Goal: Task Accomplishment & Management: Complete application form

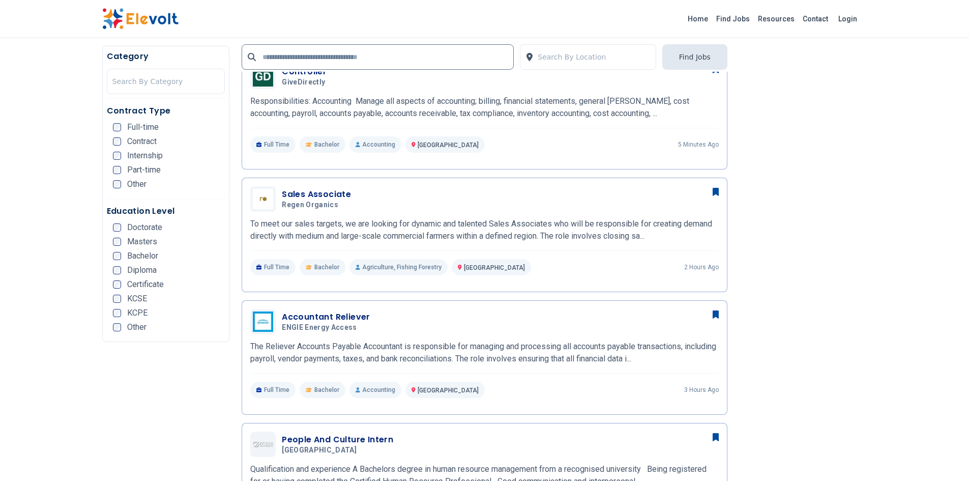
scroll to position [285, 0]
click at [435, 349] on p "The Reliever Accounts Payable Accountant is responsible for managing and proces…" at bounding box center [484, 351] width 468 height 24
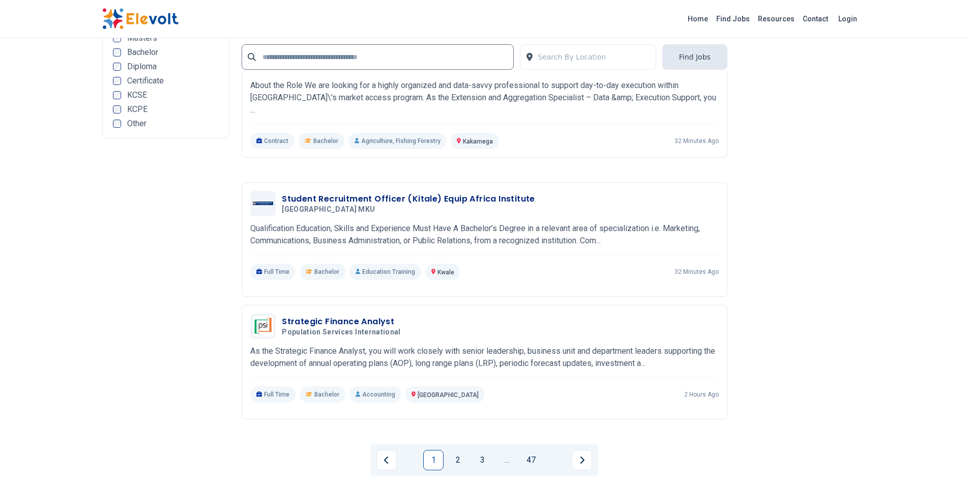
scroll to position [1831, 0]
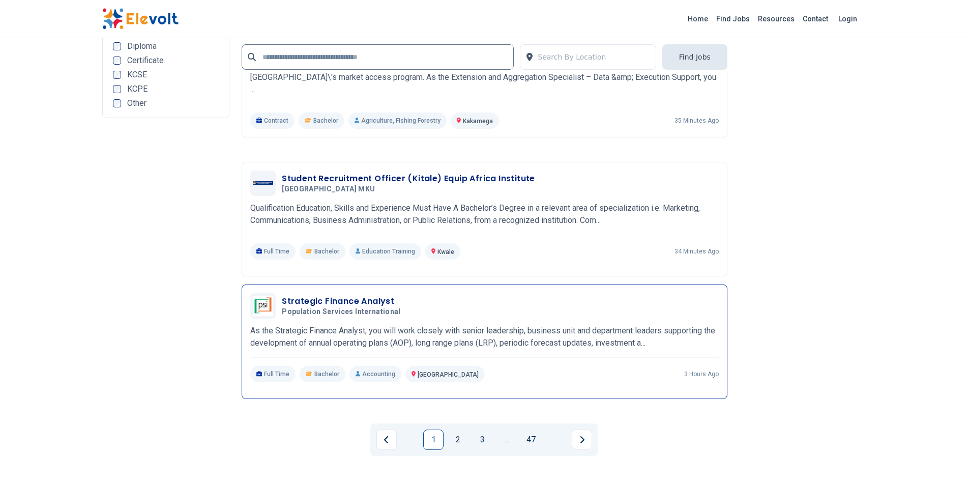
click at [343, 295] on h3 "Strategic Finance Analyst" at bounding box center [343, 301] width 123 height 12
click at [456, 429] on link "2" at bounding box center [458, 439] width 20 height 20
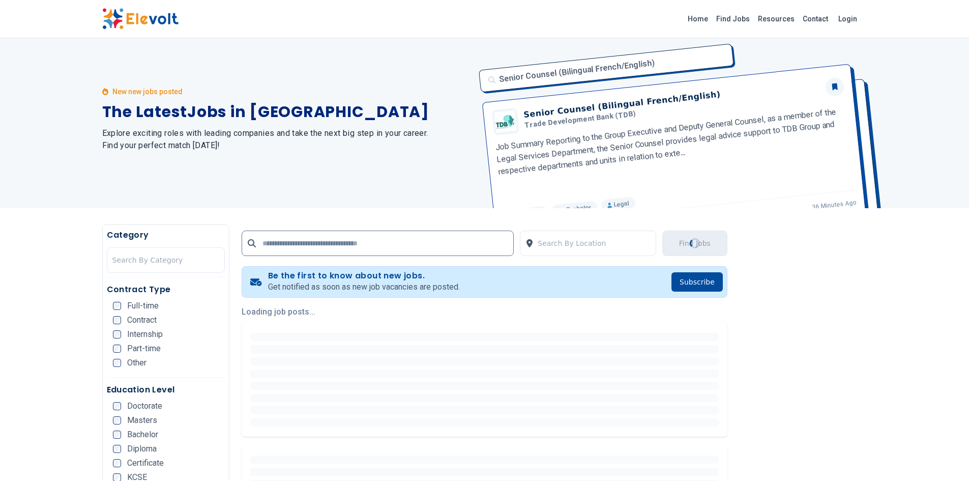
scroll to position [0, 0]
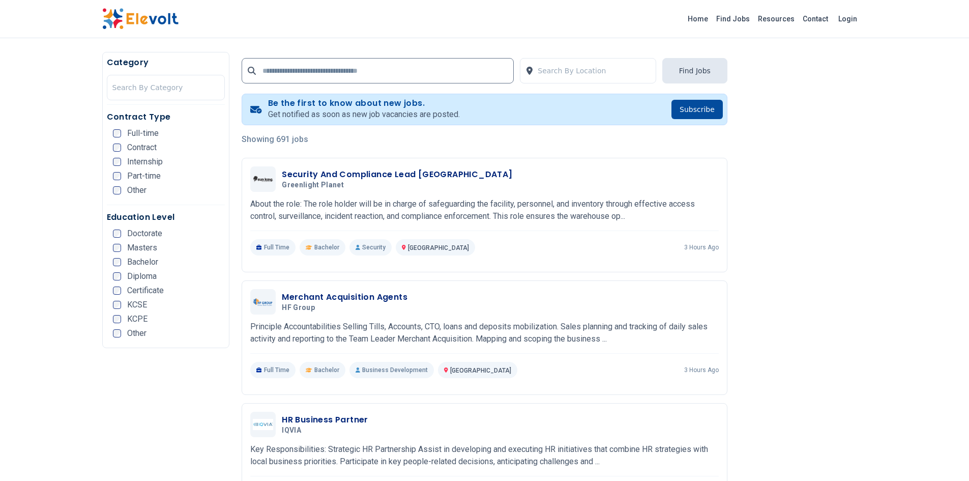
scroll to position [183, 0]
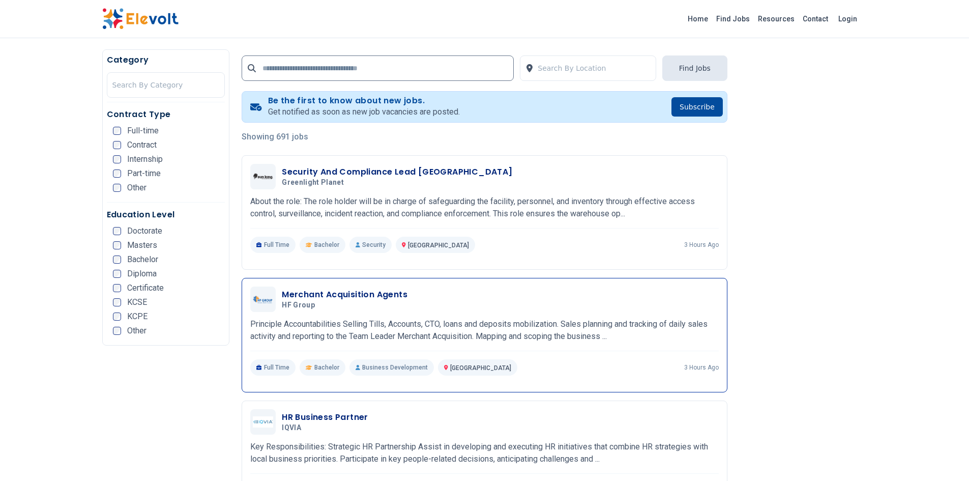
click at [397, 283] on div "Merchant Acquisition Agents HF Group 08/20/2025 09/19/2025 Nairobi KE Principle…" at bounding box center [485, 335] width 486 height 114
click at [382, 292] on h3 "Merchant Acquisition Agents" at bounding box center [345, 294] width 126 height 12
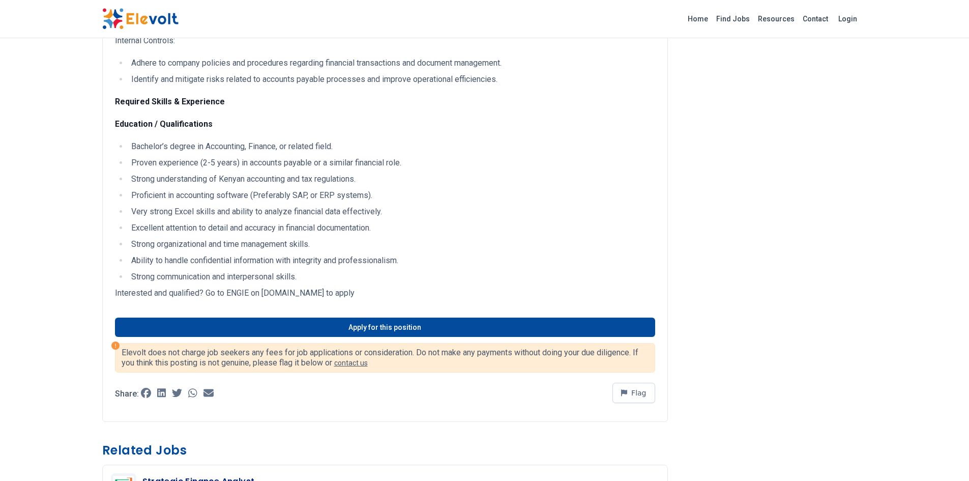
scroll to position [651, 0]
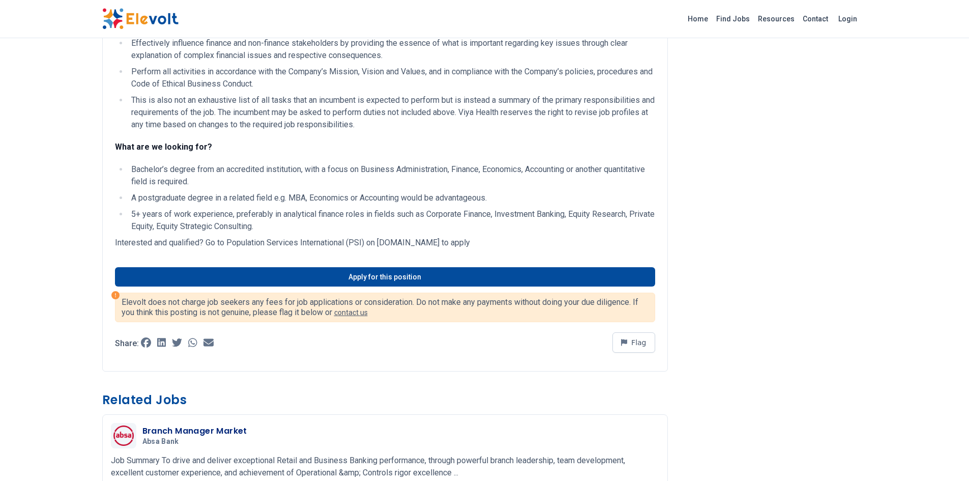
scroll to position [393, 0]
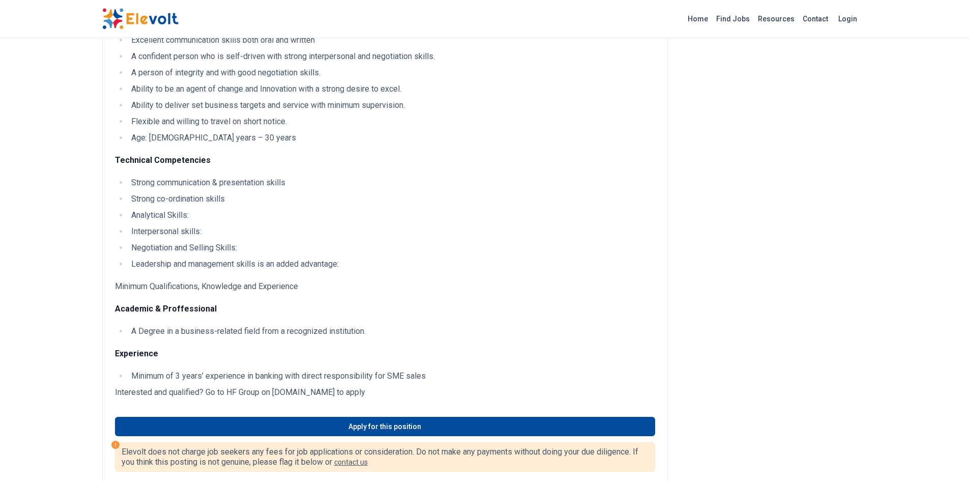
scroll to position [270, 0]
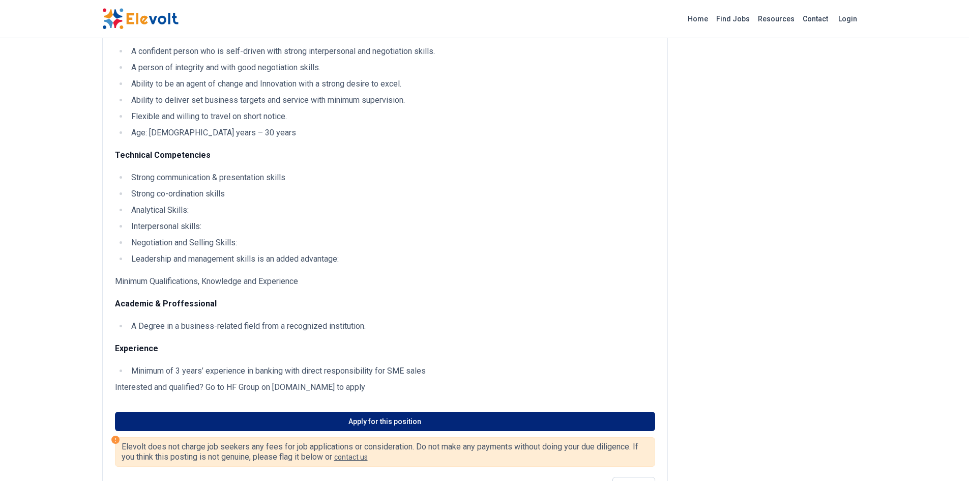
click at [340, 431] on link "Apply for this position" at bounding box center [385, 420] width 540 height 19
click at [403, 431] on link "Apply for this position" at bounding box center [385, 420] width 540 height 19
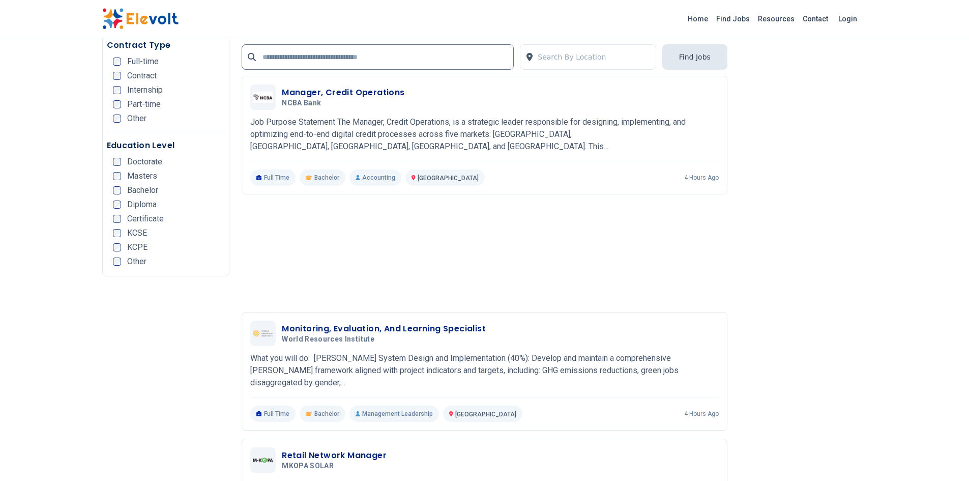
scroll to position [1953, 0]
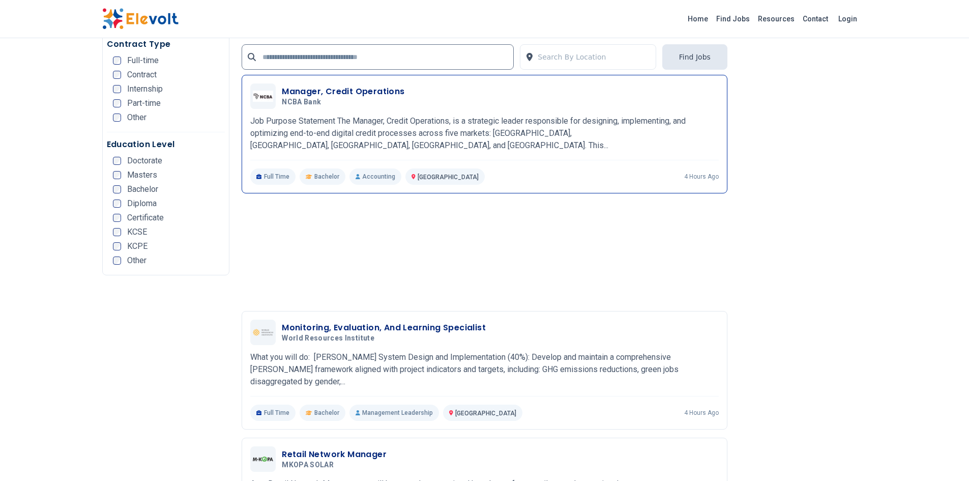
click at [374, 89] on h3 "Manager, Credit Operations" at bounding box center [343, 91] width 123 height 12
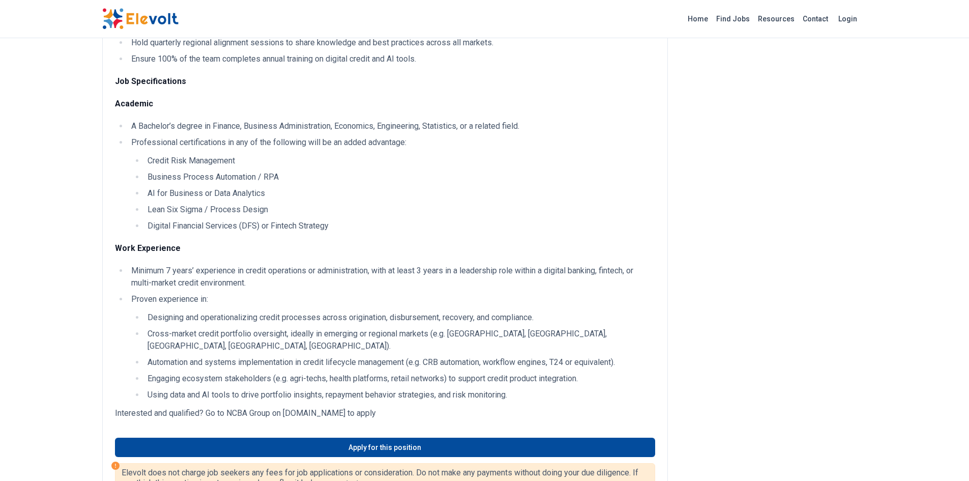
scroll to position [732, 0]
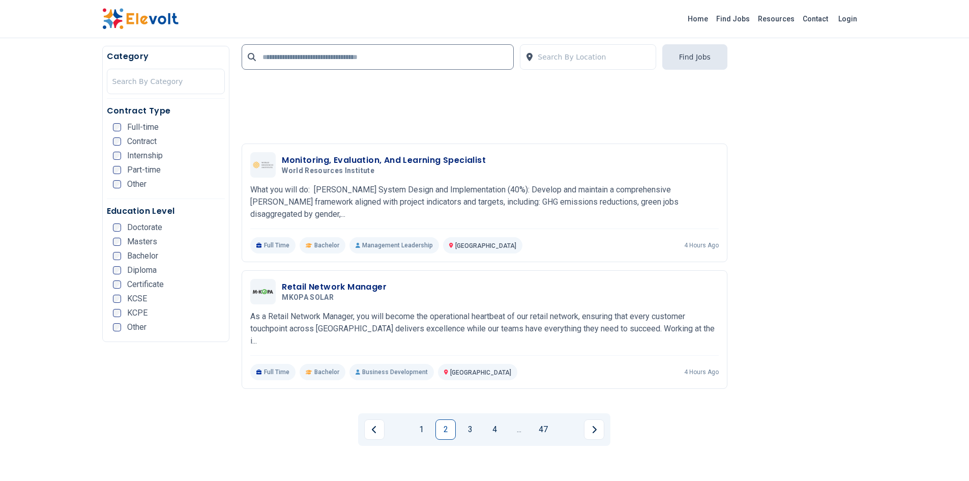
scroll to position [2020, 0]
